Goal: Check status: Check status

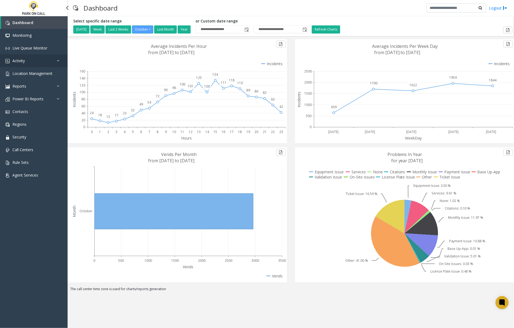
click at [21, 59] on span "Activity" at bounding box center [18, 60] width 12 height 5
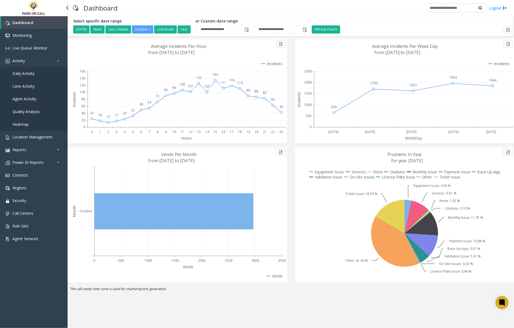
click at [32, 98] on span "Agent Activity" at bounding box center [24, 98] width 24 height 5
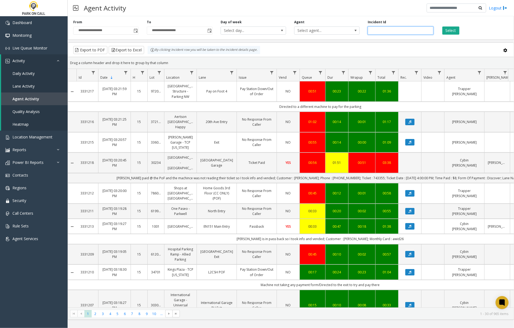
click at [379, 32] on input "number" at bounding box center [400, 30] width 65 height 8
click at [393, 32] on input "number" at bounding box center [400, 30] width 65 height 8
click at [403, 31] on input "number" at bounding box center [400, 30] width 65 height 8
click at [304, 29] on span "Select agent..." at bounding box center [320, 31] width 52 height 8
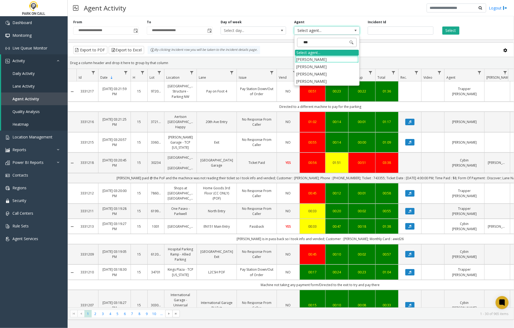
type input "****"
click at [323, 59] on li "[PERSON_NAME]" at bounding box center [327, 59] width 64 height 7
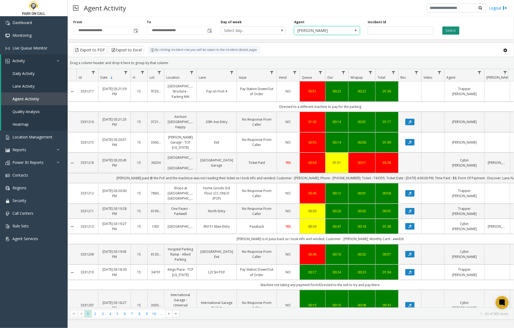
click at [453, 31] on button "Select" at bounding box center [450, 30] width 17 height 8
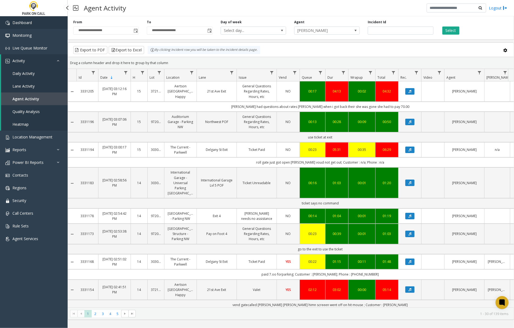
click at [52, 19] on link "Dashboard" at bounding box center [34, 22] width 68 height 13
